Goal: Find specific page/section: Find specific page/section

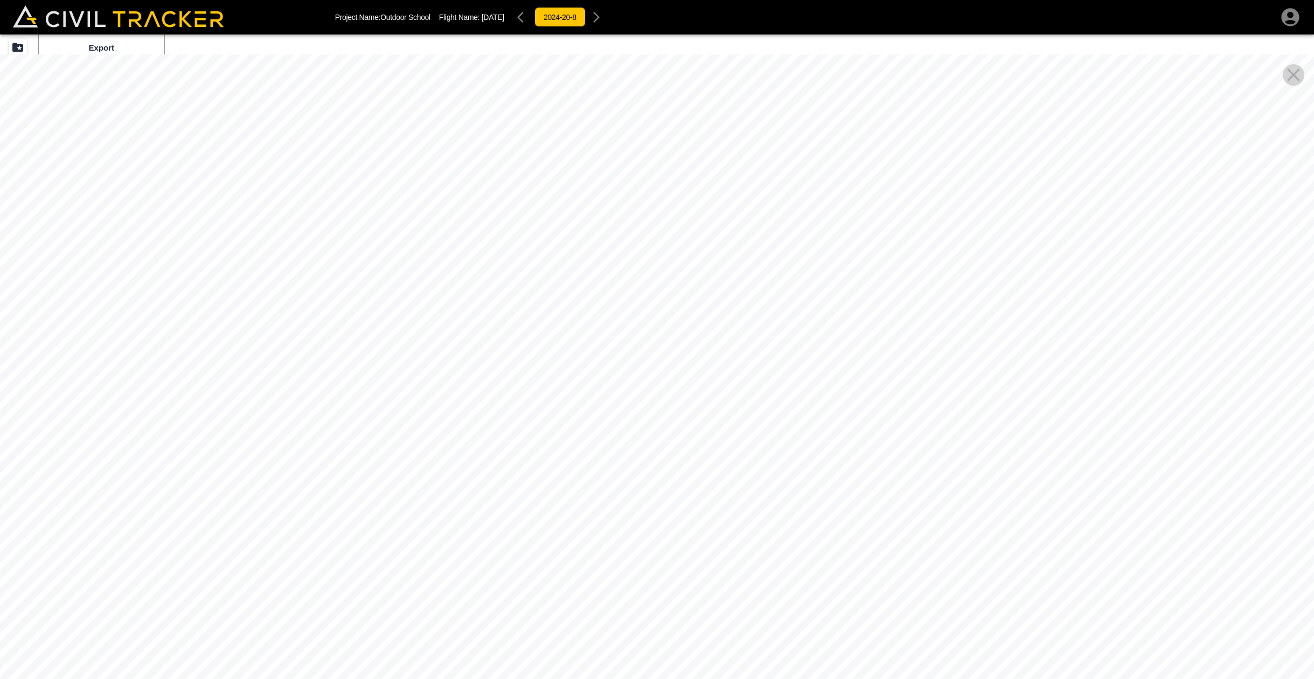
drag, startPoint x: 868, startPoint y: 526, endPoint x: 183, endPoint y: 154, distance: 779.9
click at [194, 165] on div at bounding box center [657, 393] width 1314 height 679
drag, startPoint x: 901, startPoint y: 348, endPoint x: 88, endPoint y: -67, distance: 913.0
click at [88, 0] on html "Project Name: Outdoor School Flight Name: [DATE] 2024-20-8 Beta Export Ortho Ph…" at bounding box center [657, 339] width 1314 height 679
drag, startPoint x: 507, startPoint y: 247, endPoint x: 240, endPoint y: -114, distance: 448.5
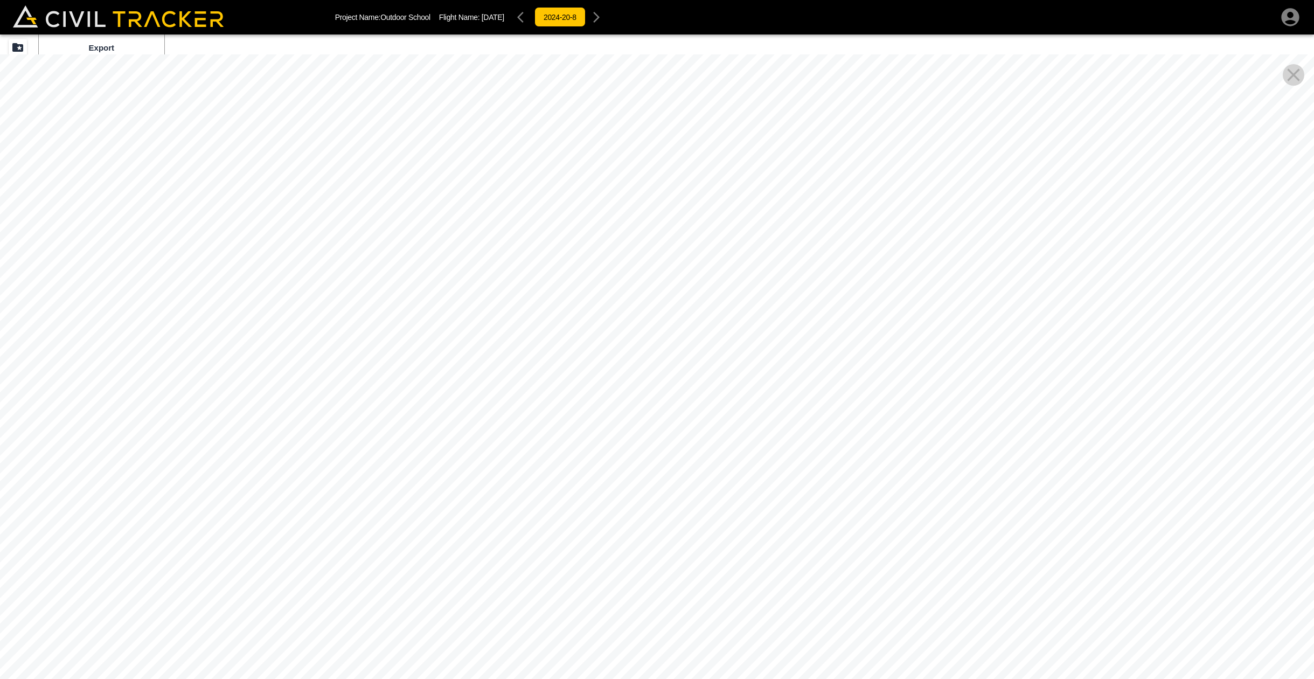
click at [240, 0] on html "Project Name: Outdoor School Flight Name: [DATE] 2024-20-8 Beta Export Ortho Ph…" at bounding box center [657, 339] width 1314 height 679
drag, startPoint x: 505, startPoint y: 267, endPoint x: 507, endPoint y: 308, distance: 41.0
click at [547, 461] on div at bounding box center [657, 393] width 1314 height 679
drag, startPoint x: 382, startPoint y: 96, endPoint x: 1092, endPoint y: 658, distance: 905.8
click at [1131, 679] on html "Project Name: Outdoor School Flight Name: [DATE] 2024-20-8 Beta Export Ortho Ph…" at bounding box center [657, 339] width 1314 height 679
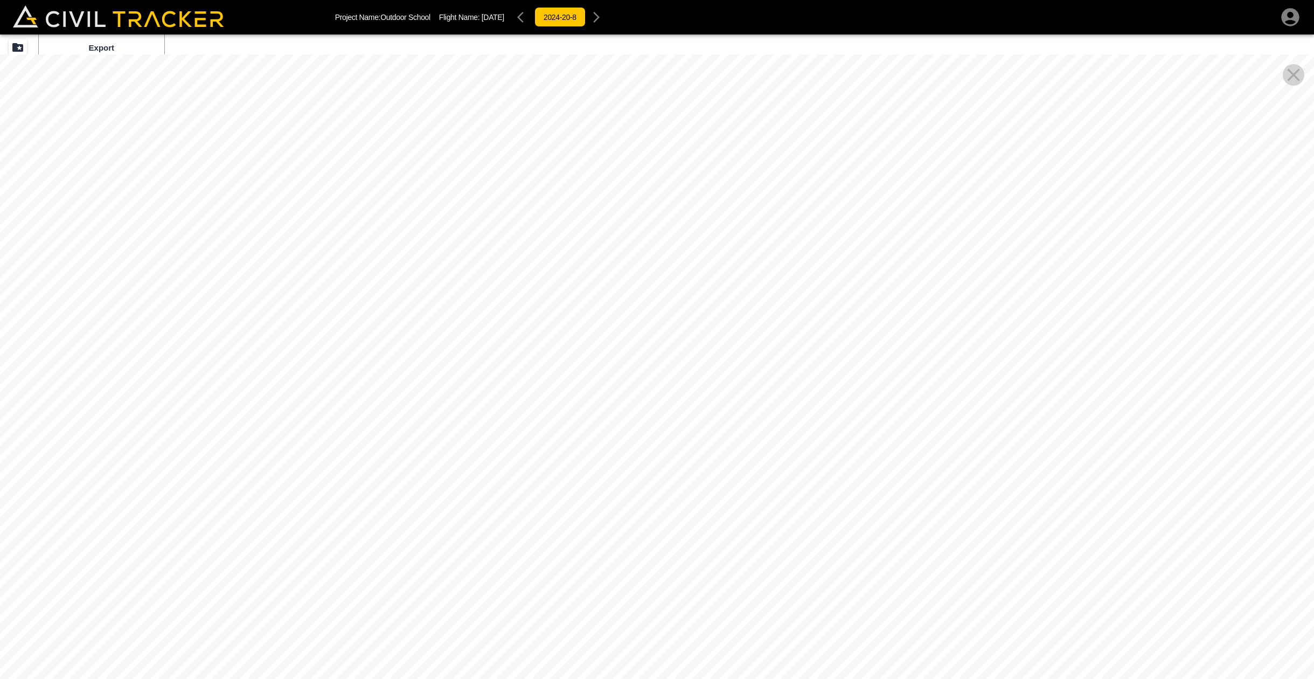
drag, startPoint x: 1049, startPoint y: 597, endPoint x: 1048, endPoint y: 584, distance: 13.0
click at [1145, 643] on div at bounding box center [657, 393] width 1314 height 679
drag, startPoint x: 742, startPoint y: 379, endPoint x: 965, endPoint y: 484, distance: 245.9
click at [830, 424] on div at bounding box center [657, 393] width 1314 height 679
drag, startPoint x: 751, startPoint y: 463, endPoint x: 850, endPoint y: 502, distance: 106.3
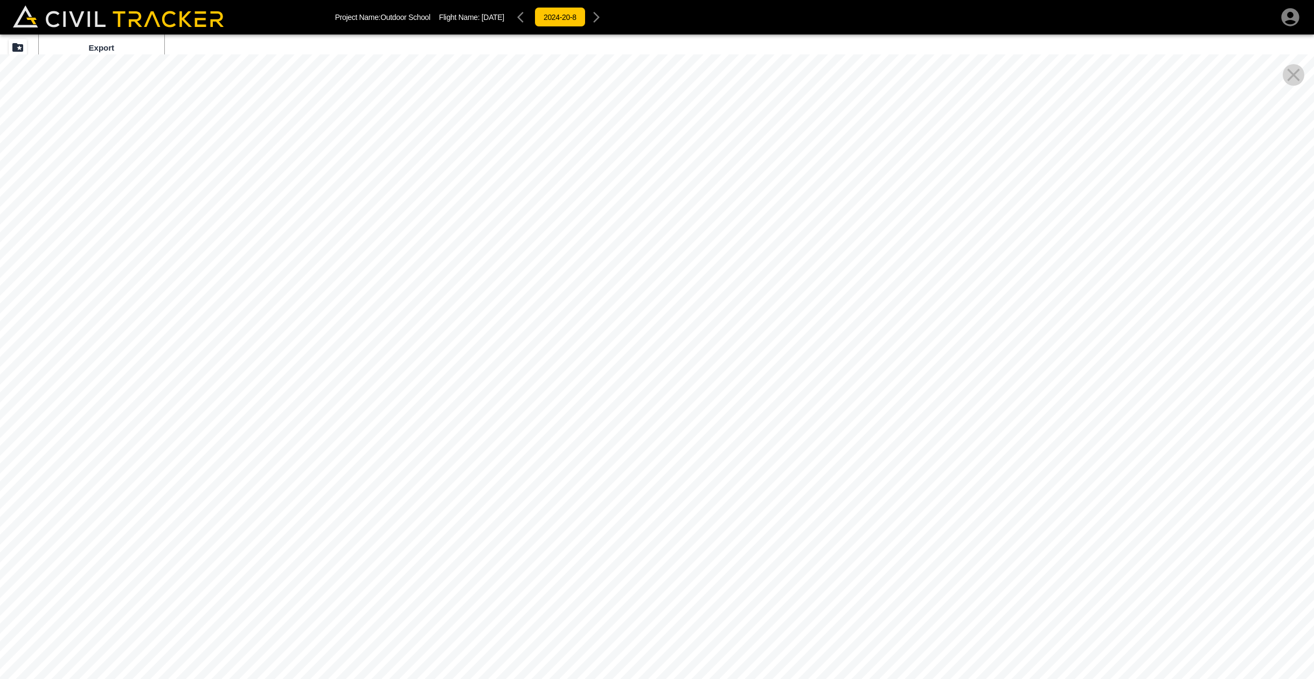
click at [930, 555] on div at bounding box center [657, 393] width 1314 height 679
drag, startPoint x: 692, startPoint y: 308, endPoint x: 717, endPoint y: 467, distance: 160.9
click at [717, 467] on div at bounding box center [657, 393] width 1314 height 679
drag, startPoint x: 659, startPoint y: 252, endPoint x: 648, endPoint y: 380, distance: 128.7
click at [657, 354] on div at bounding box center [657, 393] width 1314 height 679
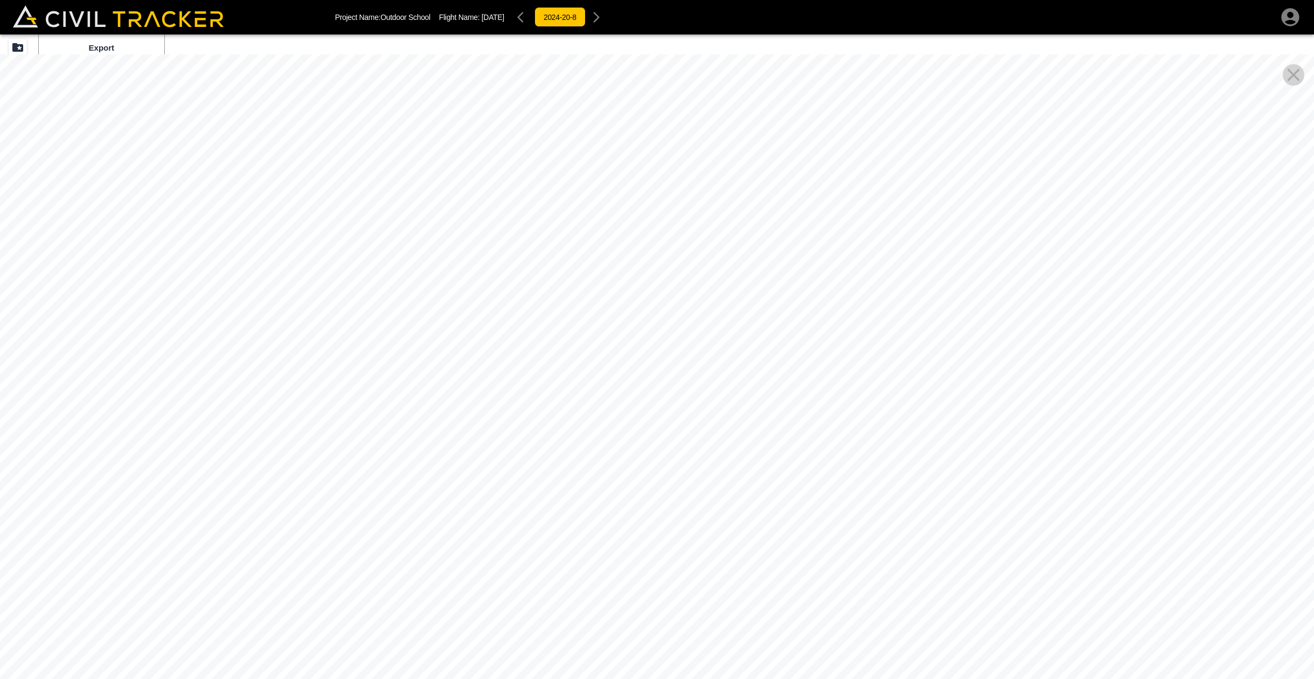
drag, startPoint x: 836, startPoint y: 504, endPoint x: 671, endPoint y: 455, distance: 172.2
click at [691, 465] on div at bounding box center [657, 393] width 1314 height 679
click at [477, 381] on div at bounding box center [657, 393] width 1314 height 679
drag, startPoint x: 717, startPoint y: 416, endPoint x: 352, endPoint y: 350, distance: 370.7
click at [673, 413] on div at bounding box center [657, 393] width 1314 height 679
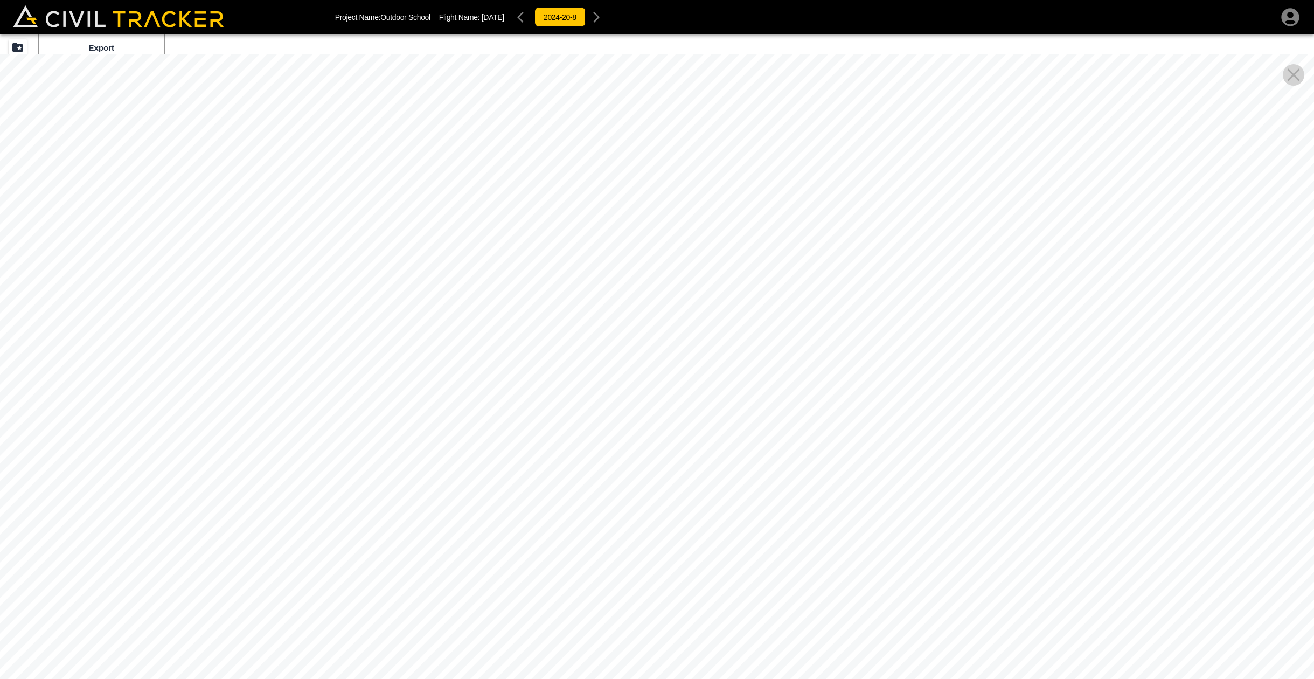
drag, startPoint x: 878, startPoint y: 440, endPoint x: 144, endPoint y: 286, distance: 749.9
click at [119, 286] on div at bounding box center [657, 393] width 1314 height 679
drag, startPoint x: 791, startPoint y: 512, endPoint x: 509, endPoint y: 455, distance: 288.0
click at [509, 463] on div at bounding box center [657, 393] width 1314 height 679
drag, startPoint x: 142, startPoint y: 170, endPoint x: 457, endPoint y: 486, distance: 445.9
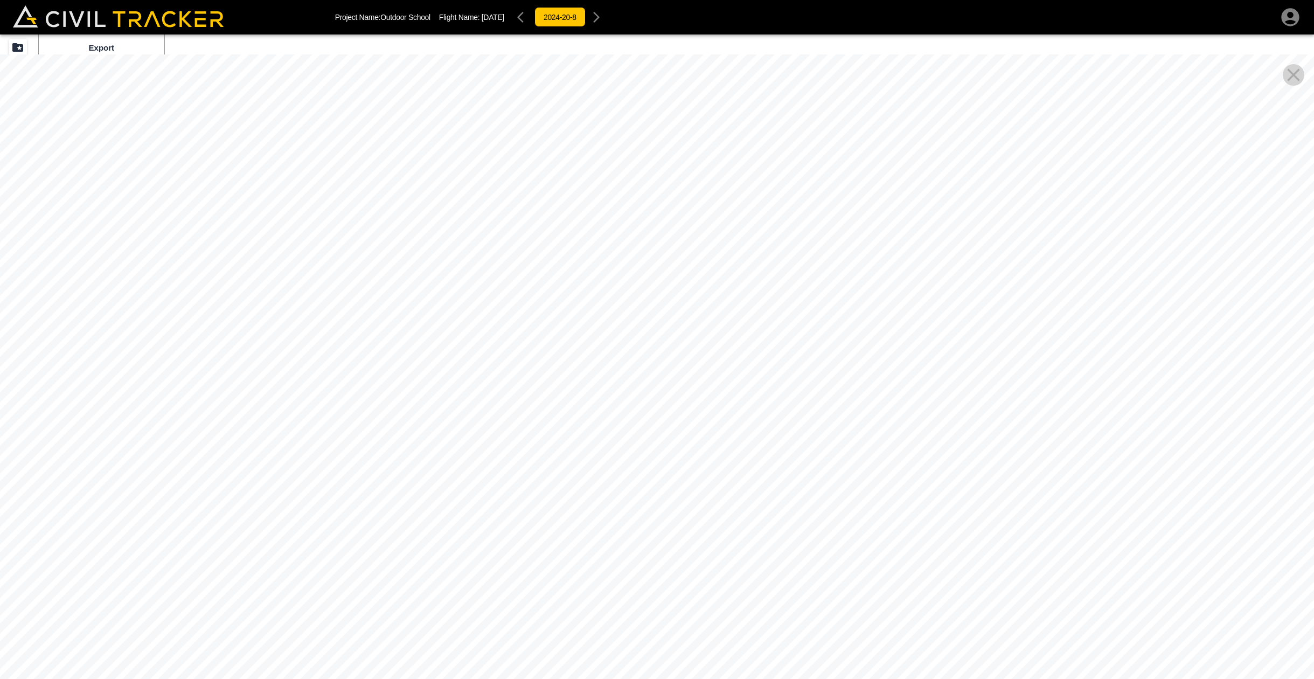
click at [457, 486] on div at bounding box center [657, 393] width 1314 height 679
drag, startPoint x: 604, startPoint y: 476, endPoint x: 400, endPoint y: 432, distance: 207.9
click at [401, 433] on div at bounding box center [657, 393] width 1314 height 679
drag, startPoint x: 805, startPoint y: 524, endPoint x: 368, endPoint y: 430, distance: 447.7
click at [401, 448] on div at bounding box center [657, 393] width 1314 height 679
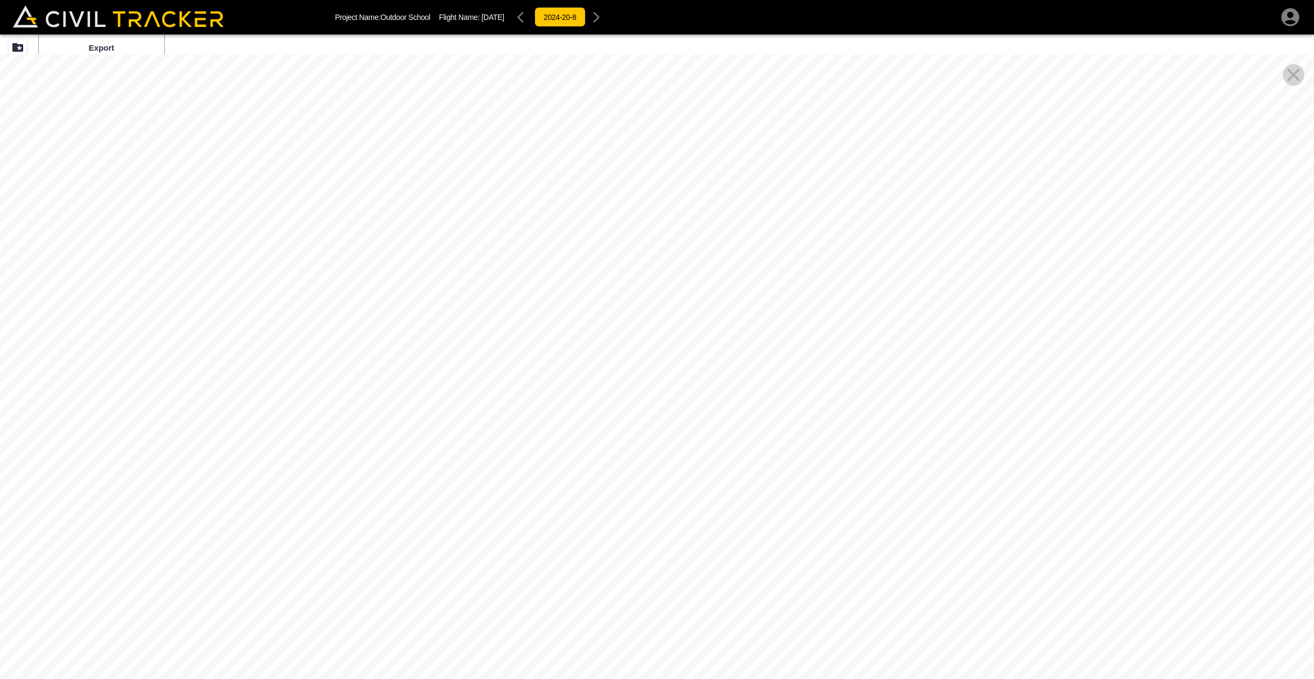
drag, startPoint x: 689, startPoint y: 455, endPoint x: 209, endPoint y: 443, distance: 480.3
click at [208, 444] on div at bounding box center [657, 393] width 1314 height 679
drag, startPoint x: 743, startPoint y: 442, endPoint x: 1256, endPoint y: 569, distance: 528.5
click at [1258, 569] on div at bounding box center [657, 393] width 1314 height 679
drag, startPoint x: 506, startPoint y: 447, endPoint x: 1048, endPoint y: 401, distance: 544.1
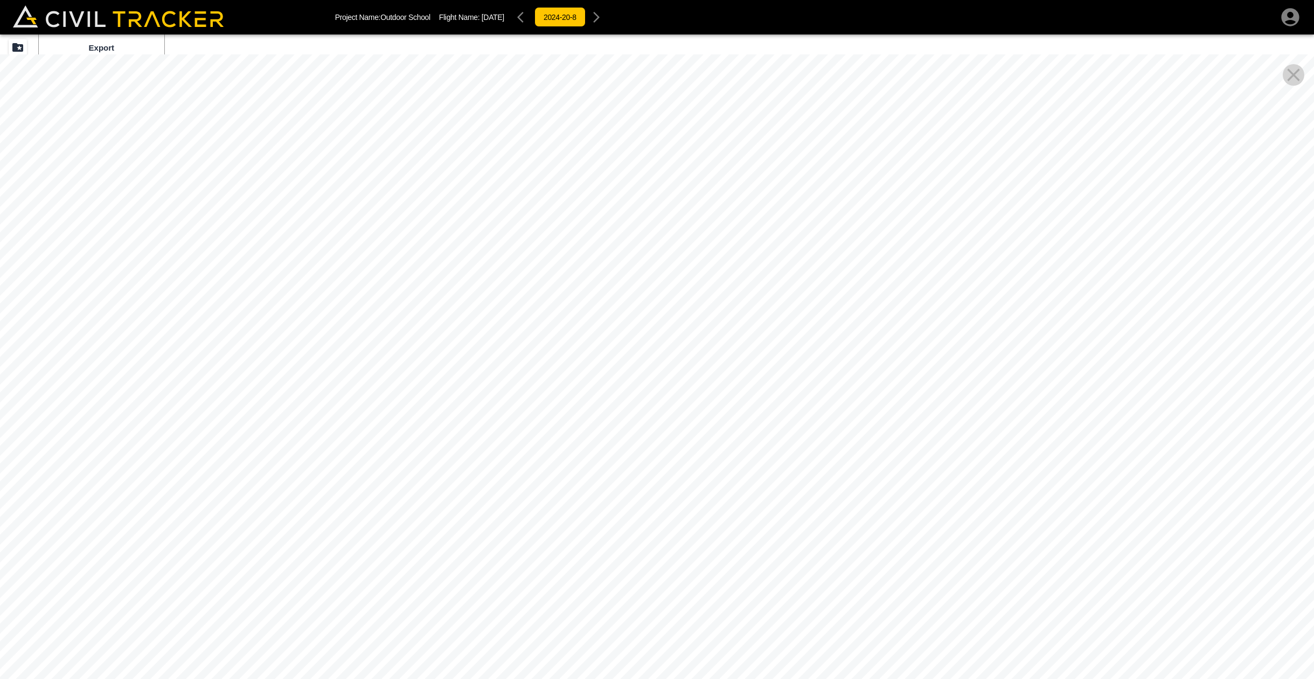
click at [1058, 401] on div at bounding box center [657, 393] width 1314 height 679
drag, startPoint x: 497, startPoint y: 502, endPoint x: 776, endPoint y: 351, distance: 316.7
click at [791, 338] on div at bounding box center [657, 393] width 1314 height 679
drag, startPoint x: 523, startPoint y: 448, endPoint x: 610, endPoint y: 92, distance: 367.2
click at [610, 92] on div at bounding box center [657, 393] width 1314 height 679
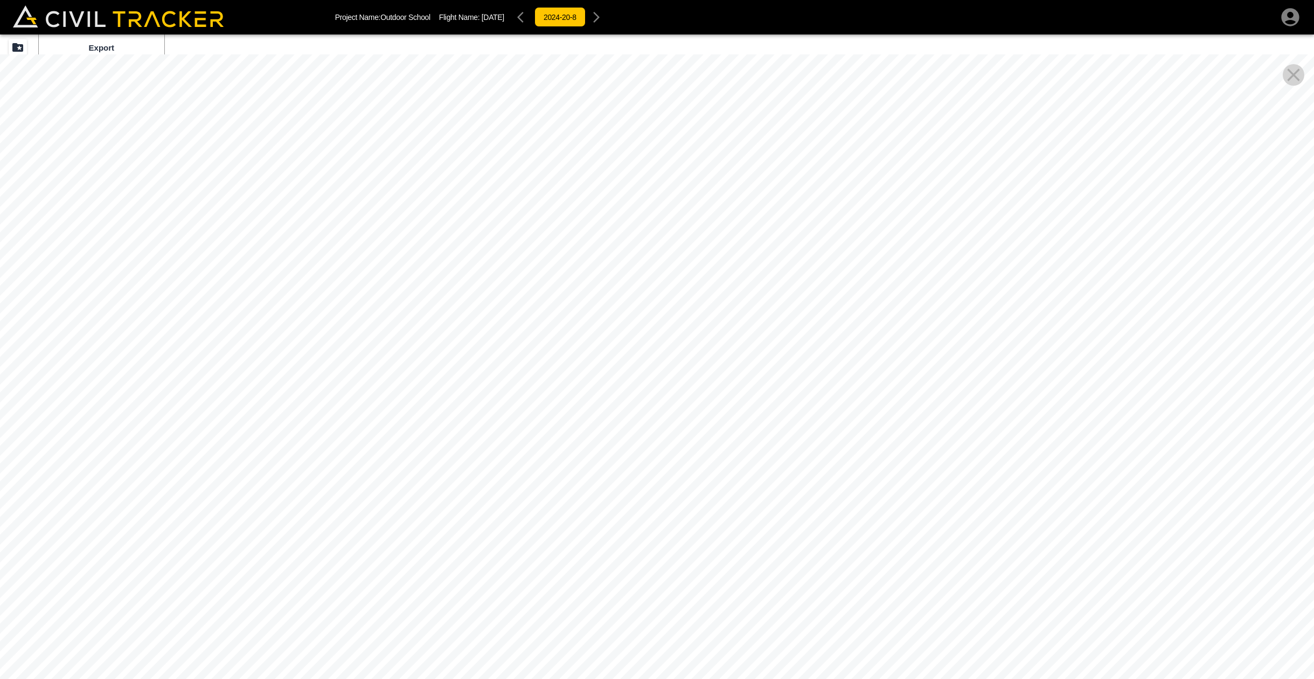
drag, startPoint x: 523, startPoint y: 384, endPoint x: 387, endPoint y: 518, distance: 191.3
click at [387, 518] on div at bounding box center [657, 393] width 1314 height 679
drag, startPoint x: 481, startPoint y: 313, endPoint x: 500, endPoint y: 497, distance: 185.2
click at [500, 500] on div at bounding box center [657, 393] width 1314 height 679
drag, startPoint x: 504, startPoint y: 379, endPoint x: 498, endPoint y: 496, distance: 116.6
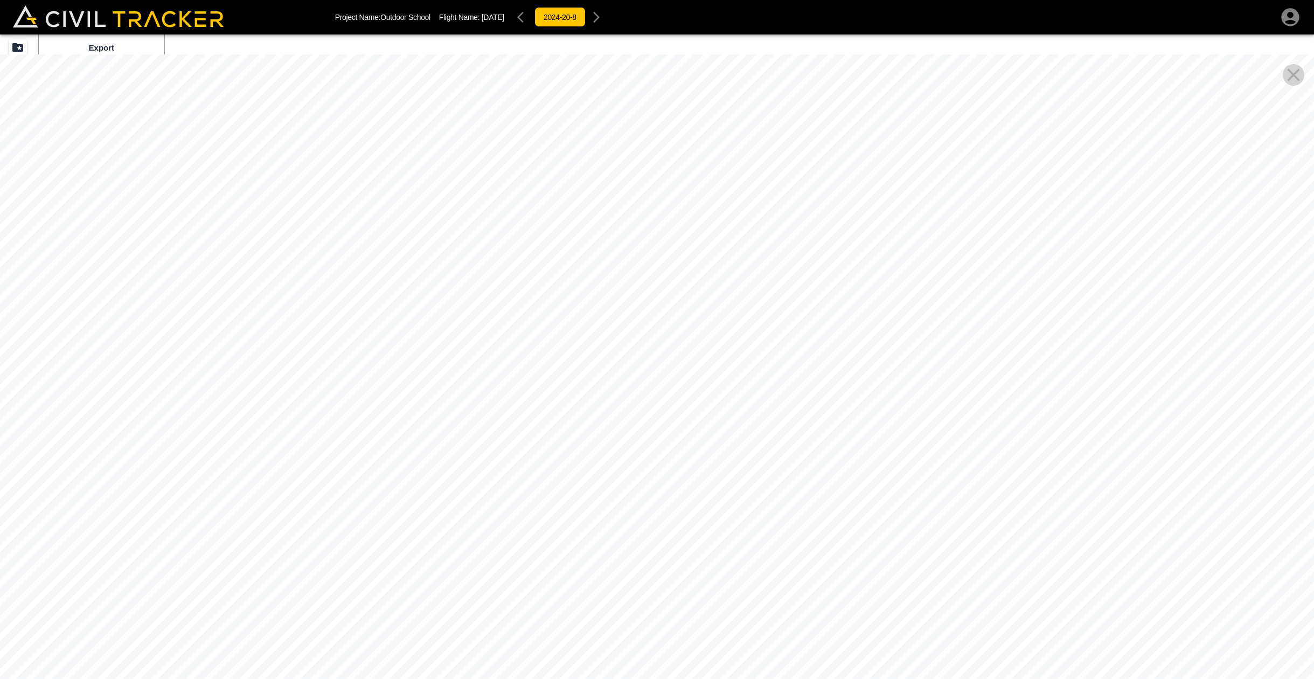
click at [497, 499] on div at bounding box center [657, 393] width 1314 height 679
drag, startPoint x: 516, startPoint y: 429, endPoint x: 862, endPoint y: 598, distance: 385.6
click at [860, 603] on div at bounding box center [657, 393] width 1314 height 679
drag, startPoint x: 705, startPoint y: 558, endPoint x: 1064, endPoint y: 542, distance: 358.7
click at [995, 529] on div at bounding box center [657, 393] width 1314 height 679
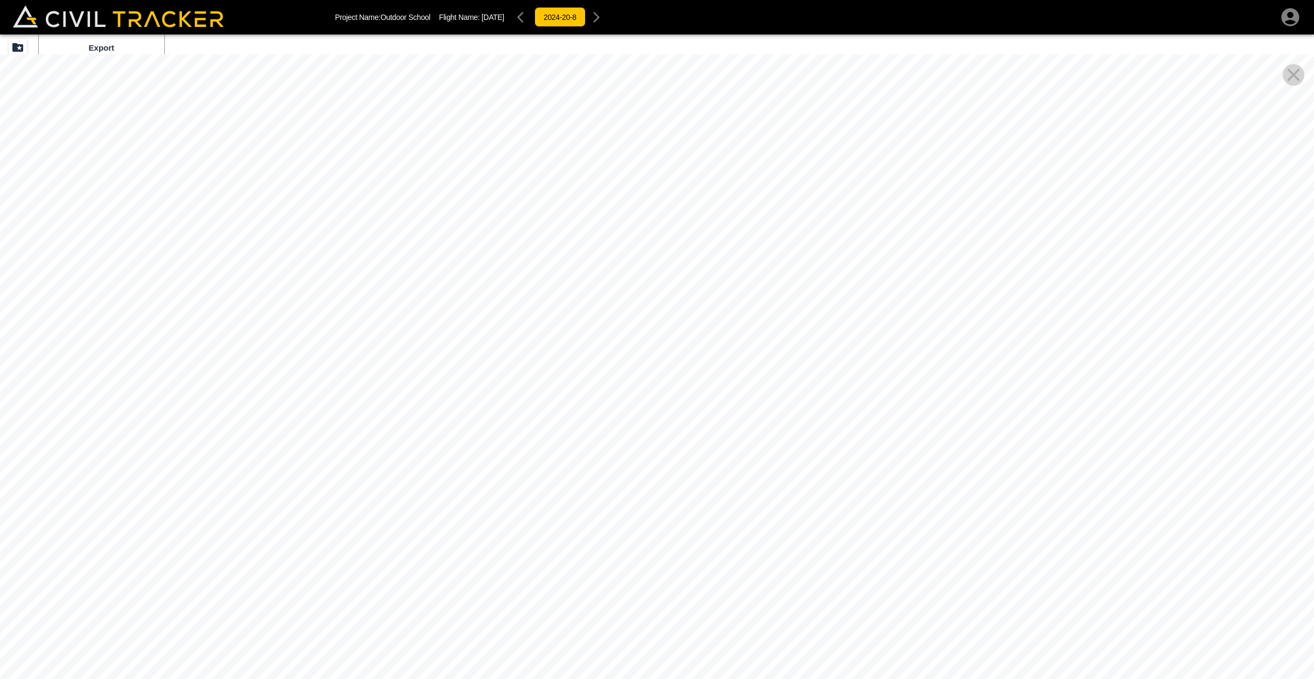
drag, startPoint x: 729, startPoint y: 489, endPoint x: 1100, endPoint y: 455, distance: 372.9
click at [1098, 455] on div at bounding box center [657, 393] width 1314 height 679
drag, startPoint x: 654, startPoint y: 397, endPoint x: 944, endPoint y: 406, distance: 290.1
click at [778, 396] on div at bounding box center [657, 393] width 1314 height 679
drag, startPoint x: 661, startPoint y: 521, endPoint x: 1595, endPoint y: 555, distance: 934.6
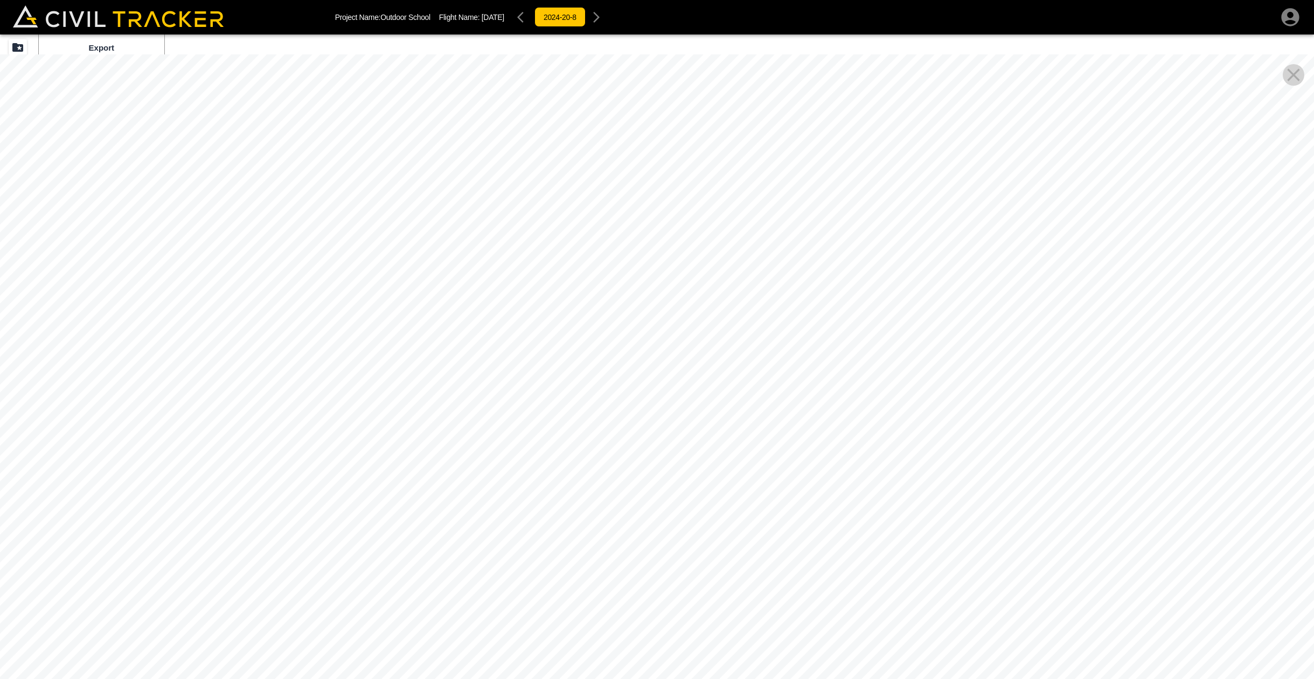
click at [1314, 555] on html "Project Name: Outdoor School Flight Name: [DATE] 2024-20-8 Beta Export Ortho Ph…" at bounding box center [657, 339] width 1314 height 679
drag
click at [1200, 356] on div at bounding box center [657, 393] width 1314 height 679
click at [909, 629] on div at bounding box center [657, 393] width 1314 height 679
click at [1294, 74] on icon "Close Pano View" at bounding box center [1294, 74] width 12 height 12
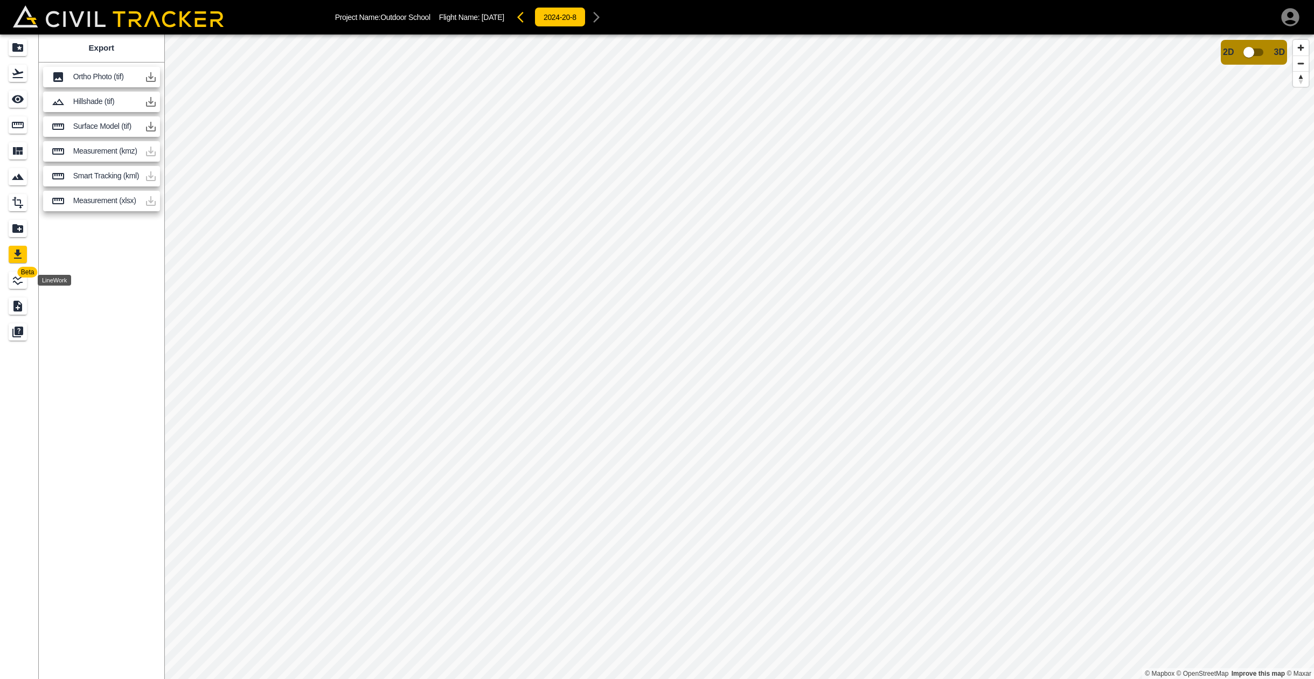
click at [14, 281] on icon "LineWork" at bounding box center [17, 280] width 13 height 13
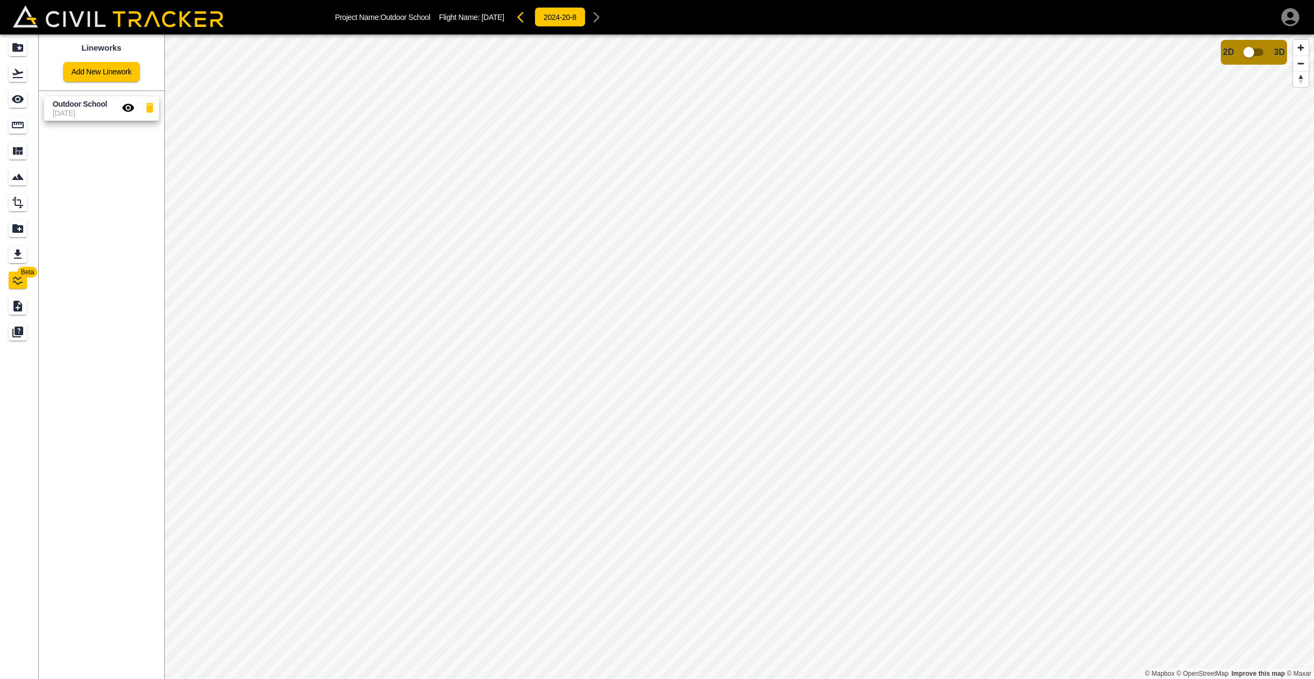
click at [89, 110] on span "[DATE]" at bounding box center [85, 113] width 65 height 9
drag, startPoint x: 129, startPoint y: 110, endPoint x: 106, endPoint y: 141, distance: 39.2
click at [103, 146] on div "Lineworks Add New Linework Outdoor School [DATE]" at bounding box center [102, 356] width 126 height 645
click at [129, 108] on icon "button" at bounding box center [128, 107] width 12 height 8
click at [129, 108] on icon "button" at bounding box center [128, 107] width 13 height 13
